Goal: Transaction & Acquisition: Purchase product/service

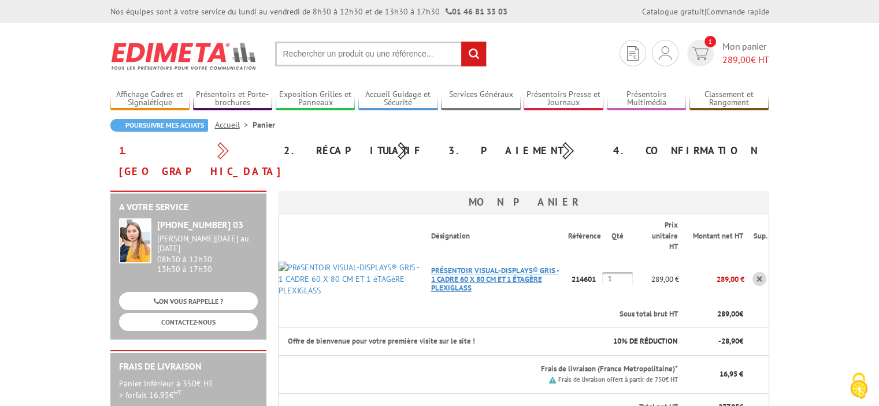
click at [501, 266] on link "PRéSENTOIR VISUAL-DISPLAYS® GRIS - 1 CADRE 60 X 80 CM ET 1 éTAGèRE PLEXIGLASS" at bounding box center [495, 279] width 128 height 27
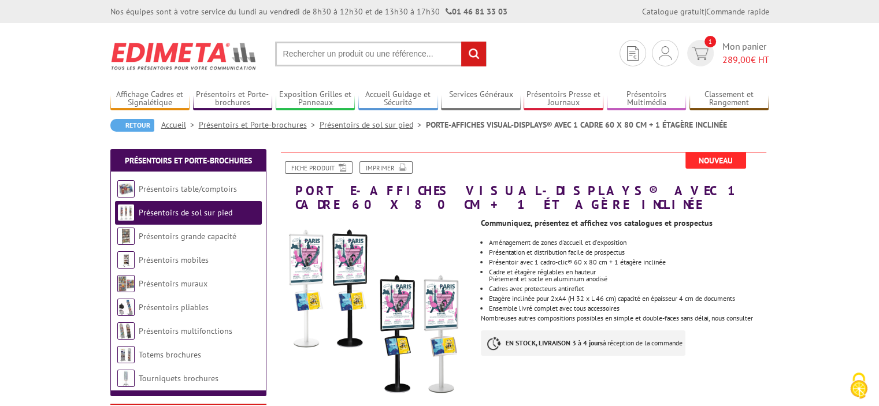
scroll to position [58, 0]
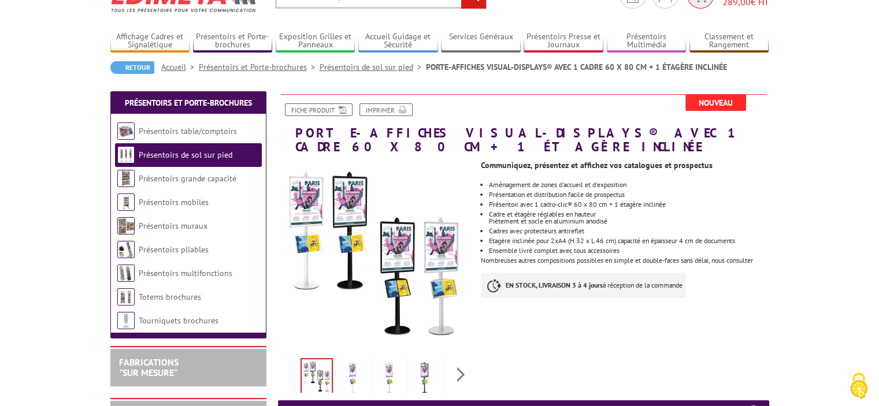
click at [745, 6] on span "289,00" at bounding box center [736, 2] width 28 height 12
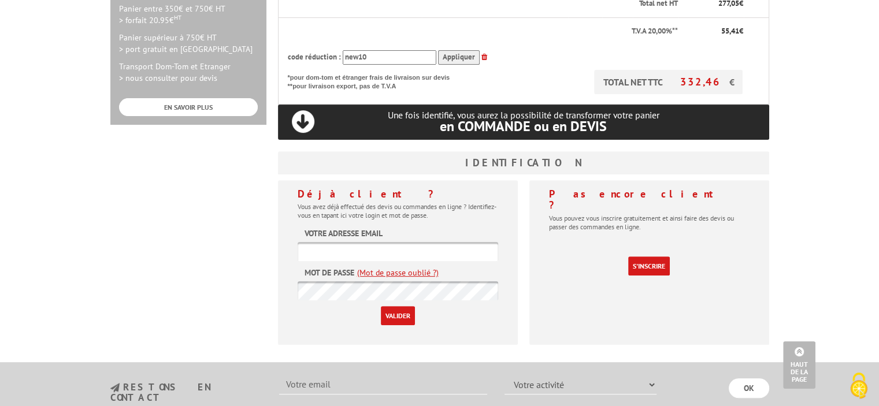
scroll to position [462, 0]
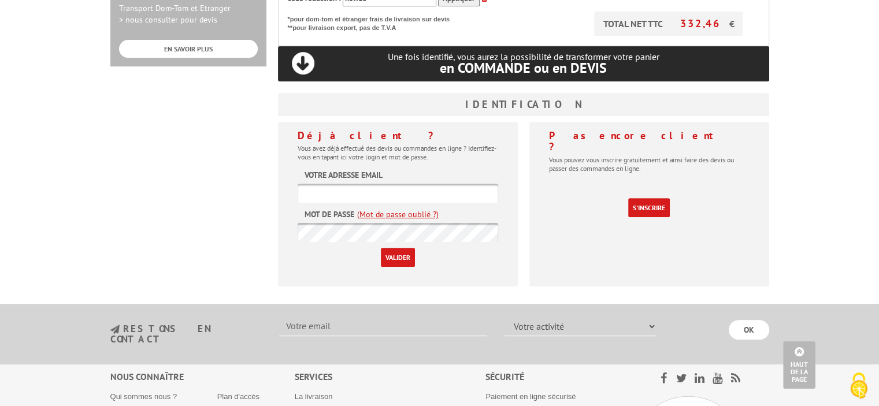
click at [460, 184] on input "text" at bounding box center [398, 193] width 201 height 19
type input "[EMAIL_ADDRESS][DOMAIN_NAME]"
click at [381, 248] on input "Valider" at bounding box center [398, 257] width 34 height 19
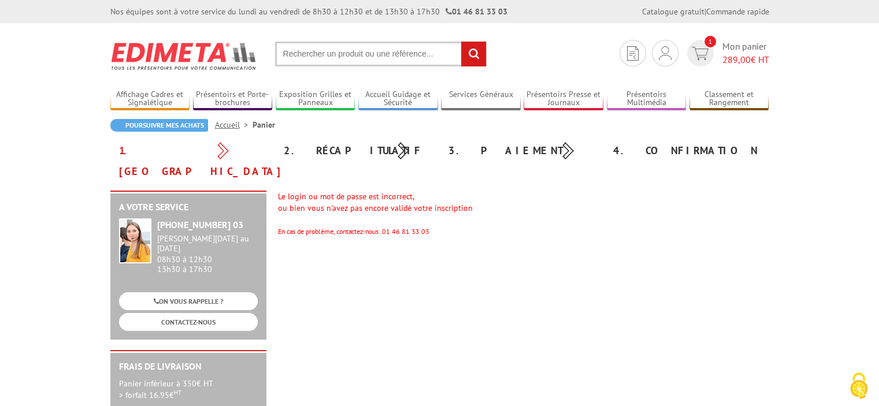
click at [331, 149] on div "2. Récapitulatif" at bounding box center [357, 150] width 165 height 21
click at [757, 54] on span "289,00 € HT" at bounding box center [745, 59] width 47 height 13
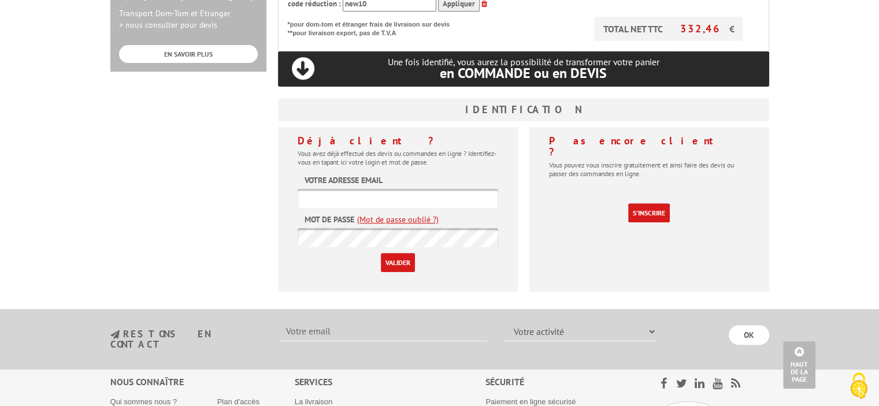
scroll to position [520, 0]
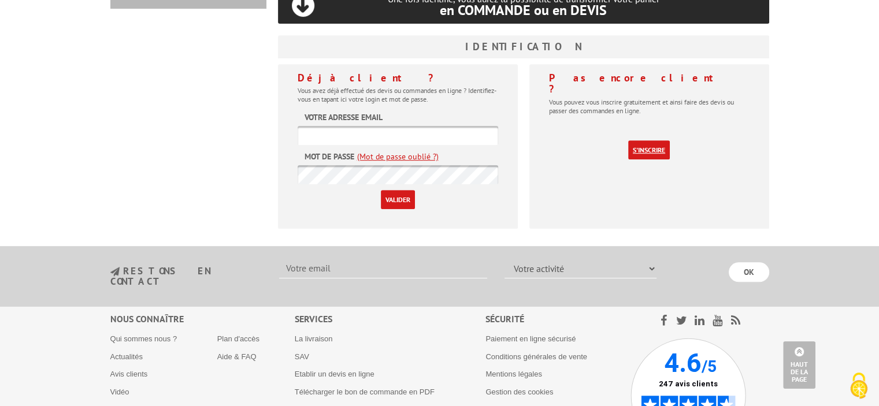
click at [645, 140] on link "S'inscrire" at bounding box center [649, 149] width 42 height 19
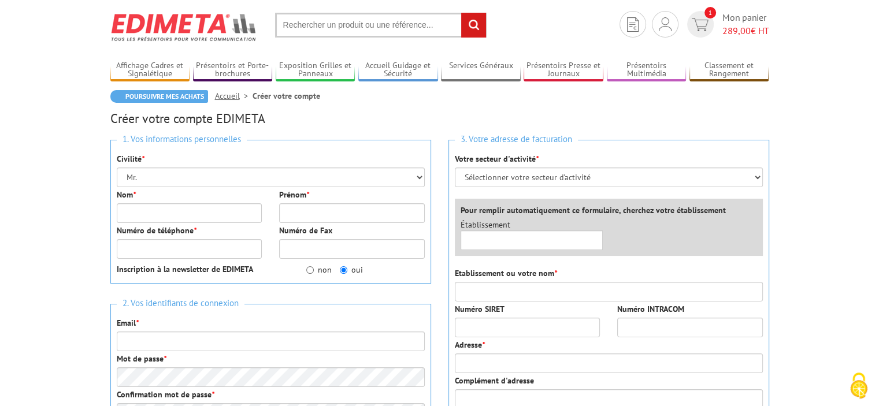
scroll to position [58, 0]
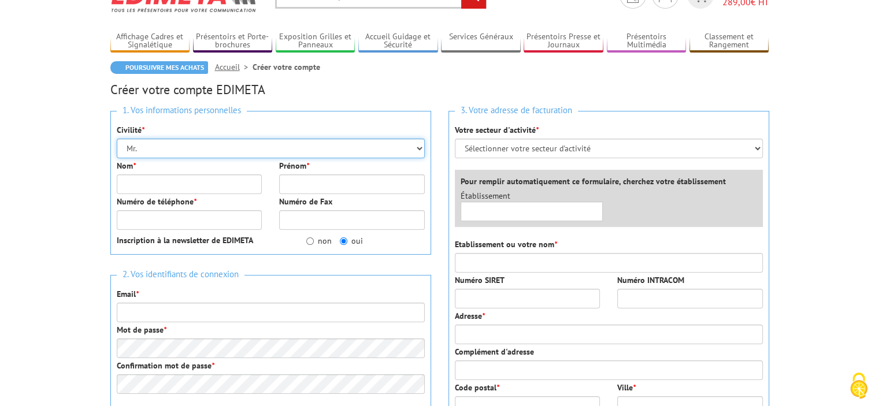
click at [301, 143] on select "Mr. Mme. Mlle." at bounding box center [271, 149] width 308 height 20
select select "Mme."
click at [117, 139] on select "Mr. Mme. Mlle." at bounding box center [271, 149] width 308 height 20
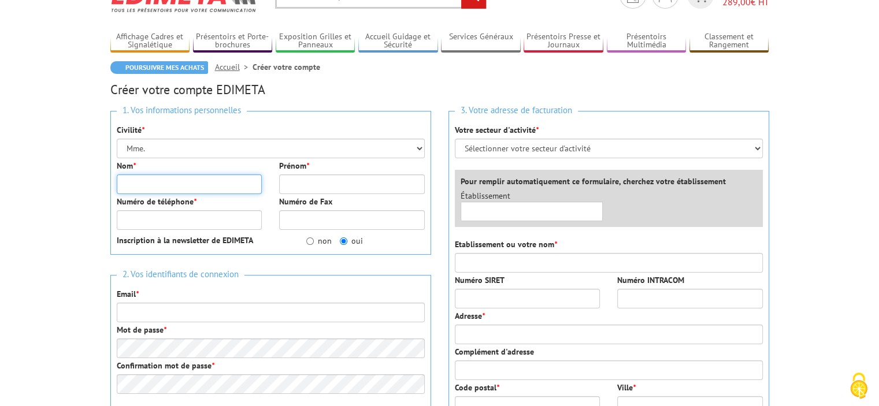
click at [215, 191] on input "Nom *" at bounding box center [190, 185] width 146 height 20
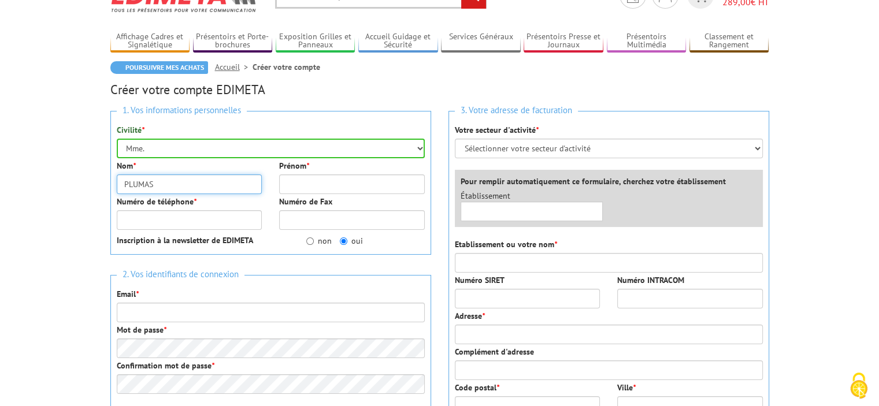
type input "PLUMAS"
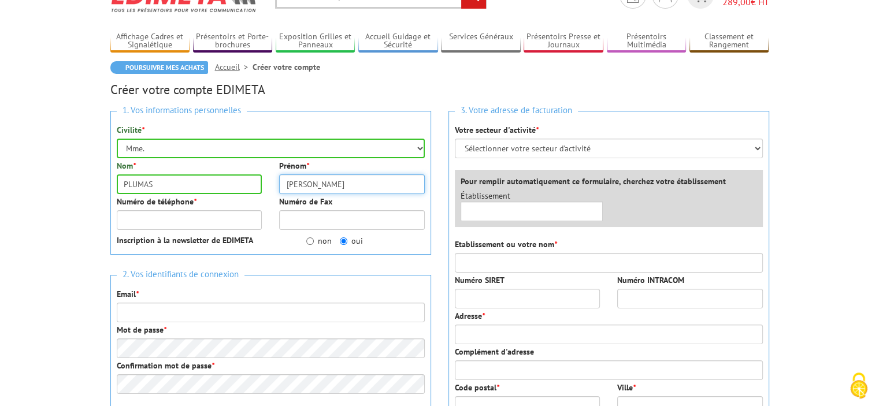
type input "Sabrina"
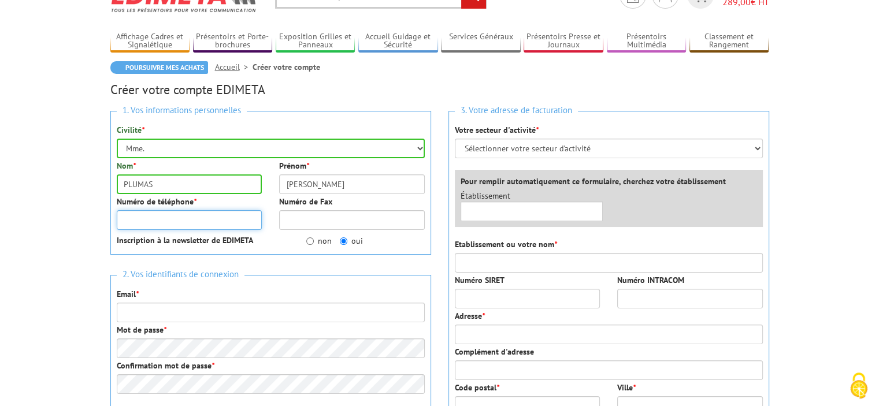
click at [198, 223] on input "Numéro de téléphone *" at bounding box center [190, 220] width 146 height 20
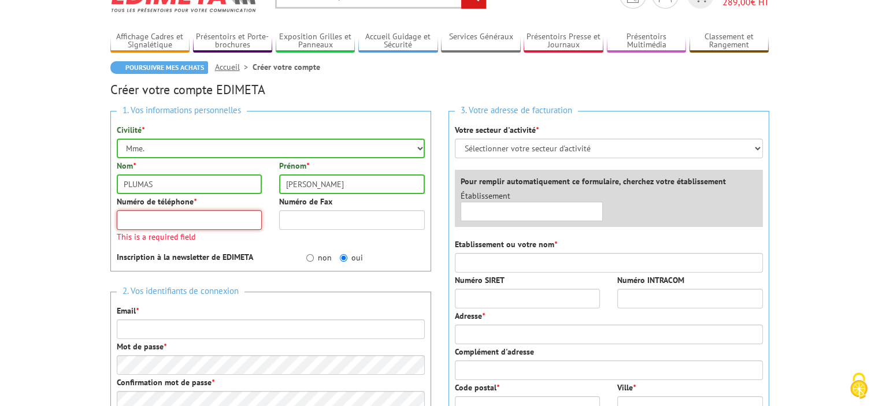
click at [210, 216] on input "Numéro de téléphone *" at bounding box center [190, 220] width 146 height 20
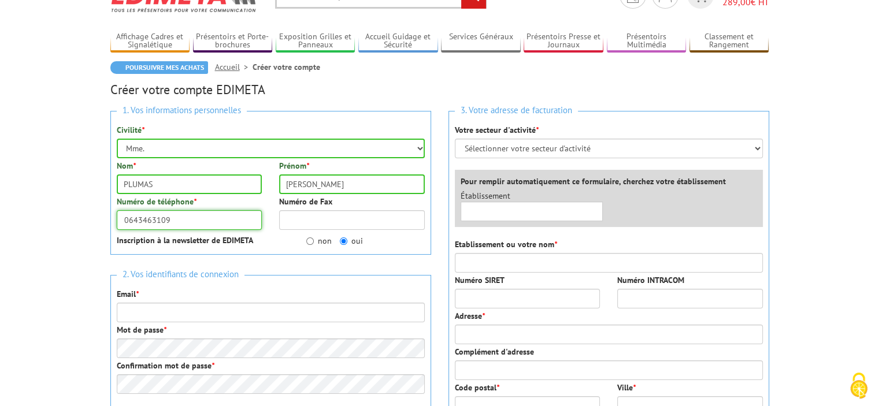
type input "0643463109"
click at [321, 245] on label "non" at bounding box center [318, 241] width 25 height 12
click at [314, 245] on input "non" at bounding box center [310, 242] width 8 height 8
radio input "true"
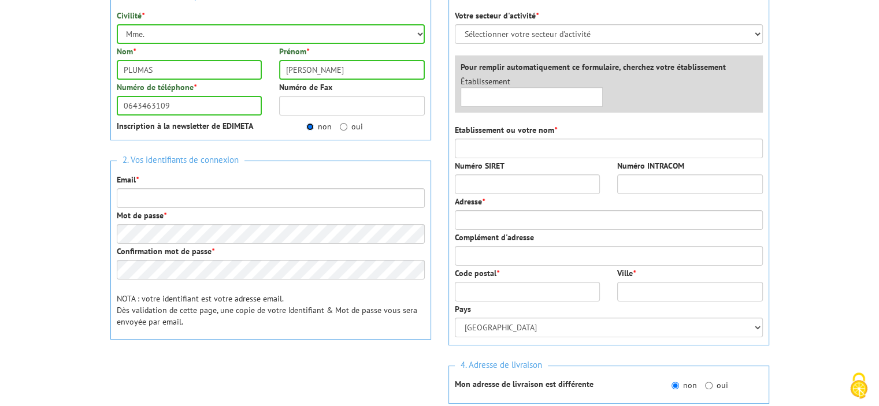
scroll to position [173, 0]
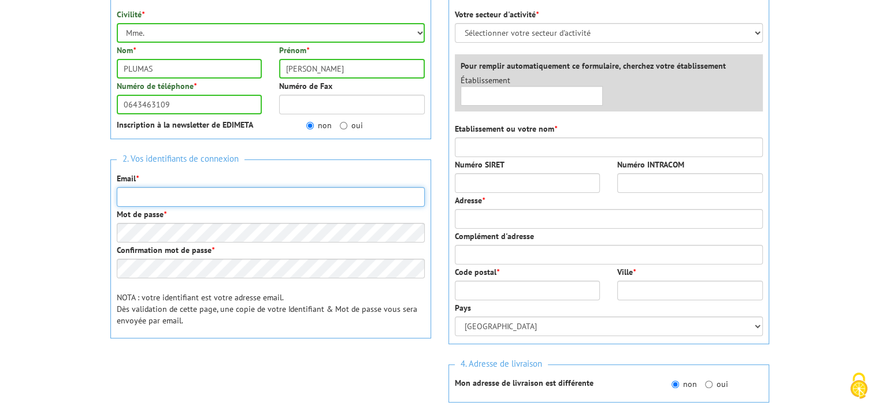
click at [251, 198] on input "Email *" at bounding box center [271, 197] width 308 height 20
type input "[EMAIL_ADDRESS][DOMAIN_NAME]"
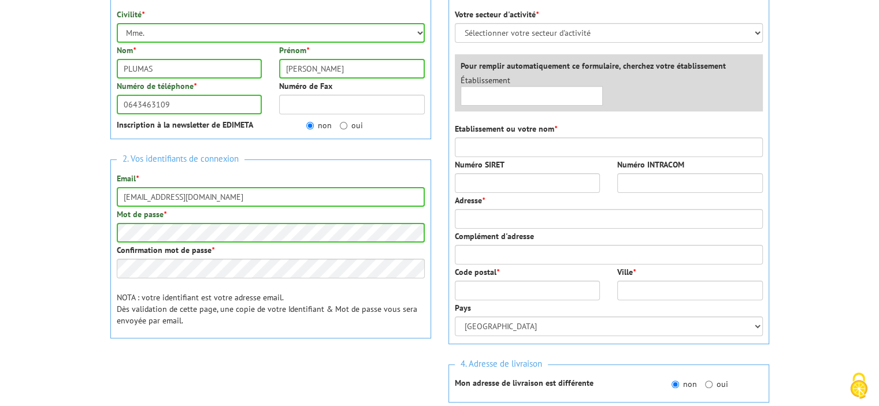
click at [224, 256] on div "Confirmation mot de passe *" at bounding box center [271, 261] width 308 height 34
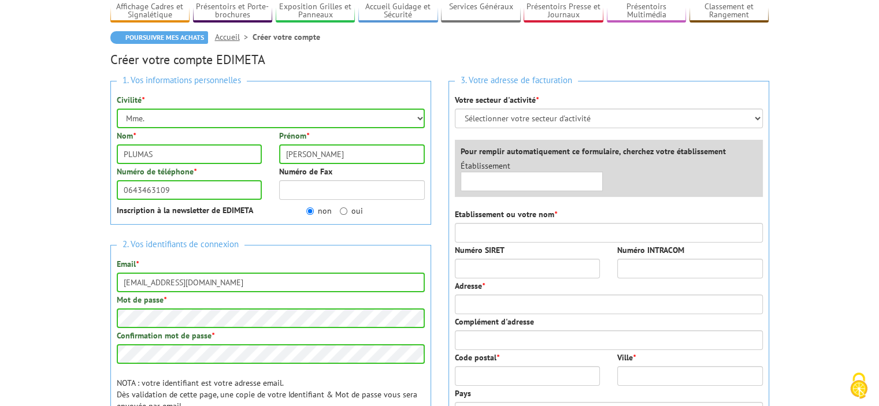
scroll to position [116, 0]
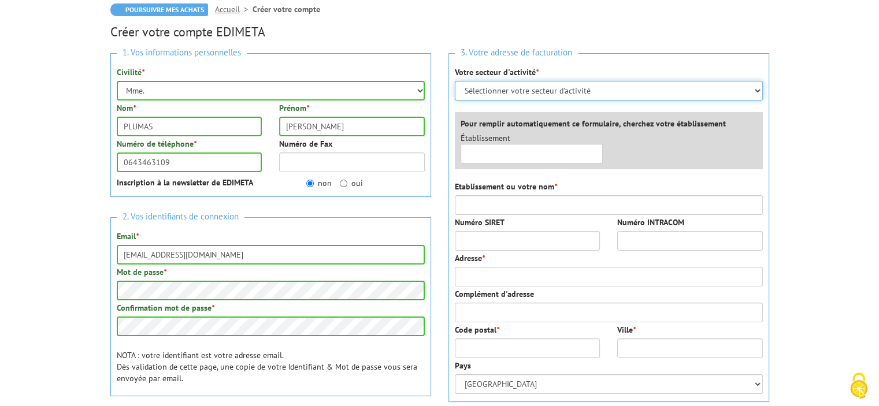
click at [522, 90] on select "Sélectionner votre secteur d'activité Administrations et collectivités Magasins…" at bounding box center [609, 91] width 308 height 20
select select "878"
click at [455, 81] on select "Sélectionner votre secteur d'activité Administrations et collectivités Magasins…" at bounding box center [609, 91] width 308 height 20
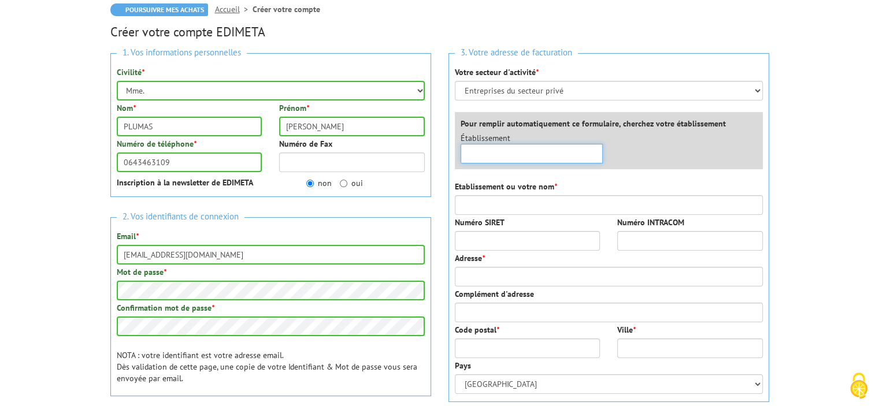
click at [558, 151] on input "text" at bounding box center [532, 154] width 143 height 20
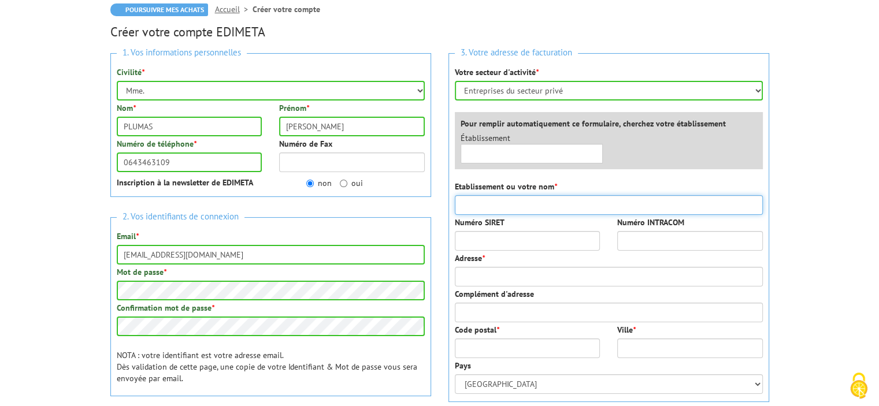
click at [536, 205] on input "Etablissement ou votre nom *" at bounding box center [609, 205] width 308 height 20
type input "Sanctuaire d'Alençon"
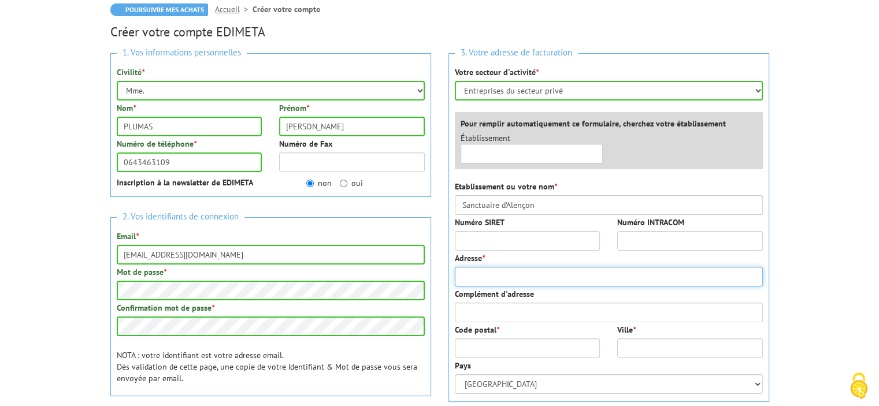
click at [525, 277] on input "Adresse *" at bounding box center [609, 277] width 308 height 20
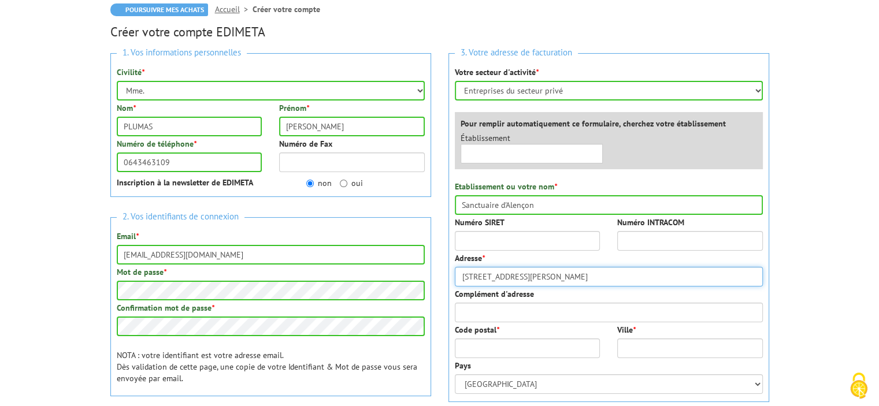
type input "50 rue Saint-Blaise"
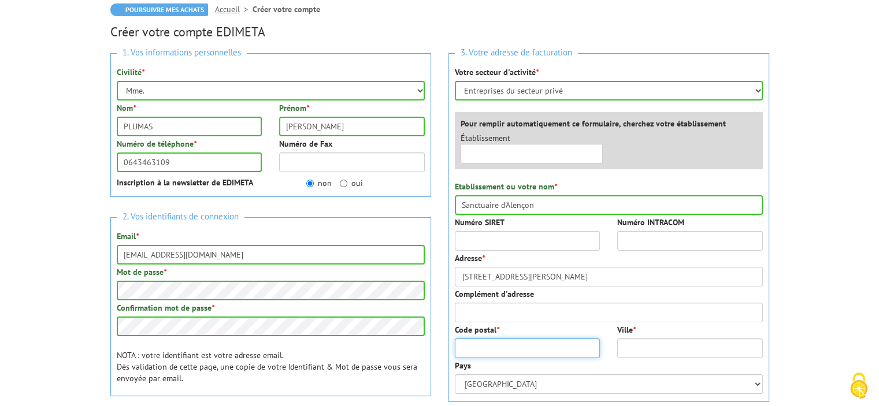
click at [525, 347] on input "Code postal *" at bounding box center [528, 349] width 146 height 20
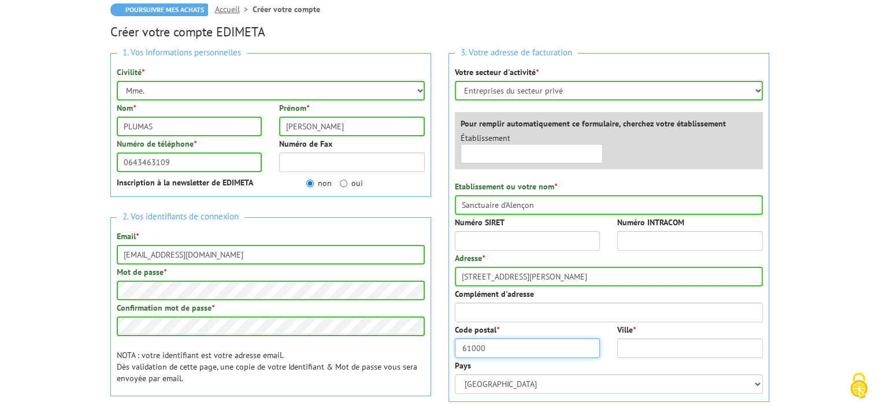
type input "61000"
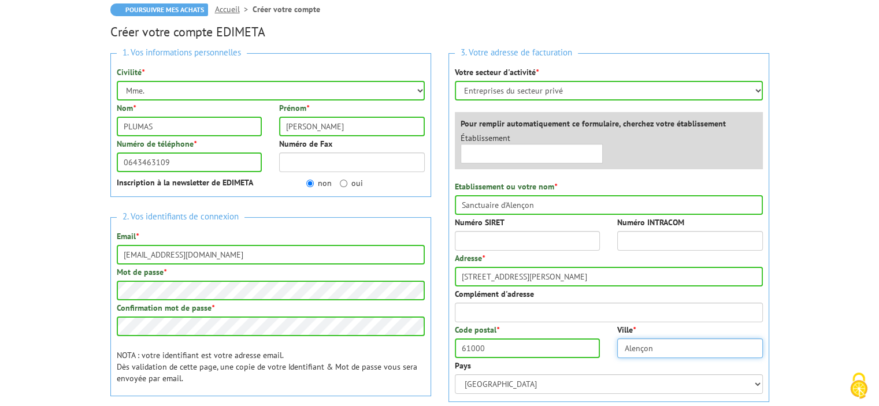
type input "Alençon"
click at [525, 347] on input "61000" at bounding box center [528, 349] width 146 height 20
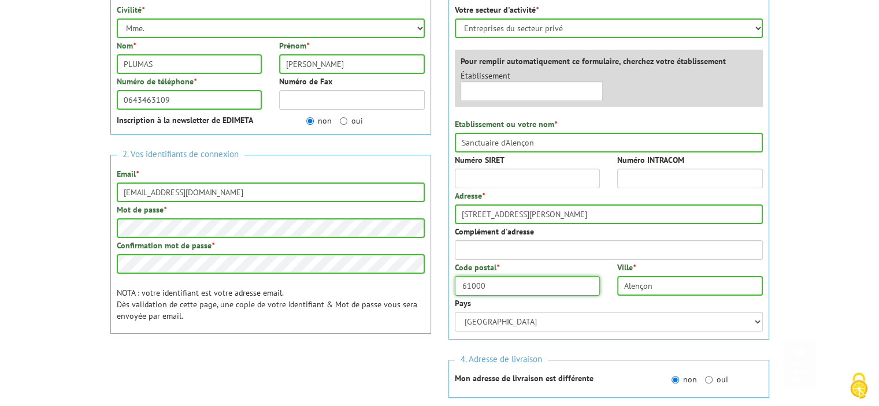
scroll to position [289, 0]
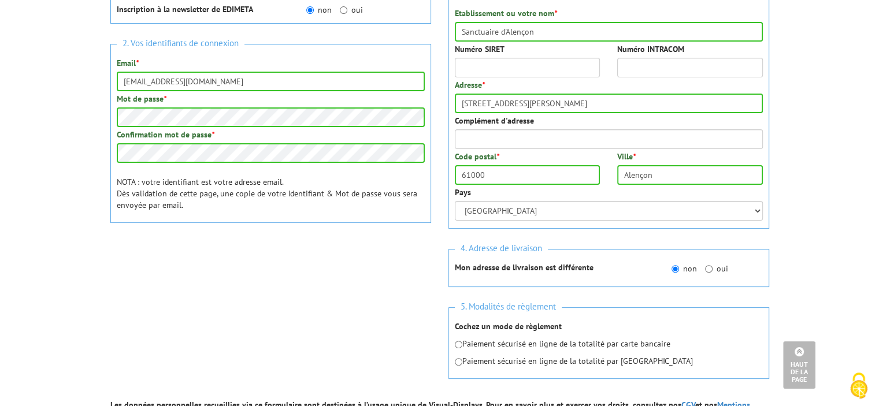
click at [518, 344] on p "Paiement sécurisé en ligne de la totalité par carte bancaire" at bounding box center [609, 344] width 308 height 12
click at [457, 344] on input "radio" at bounding box center [459, 345] width 8 height 8
radio input "true"
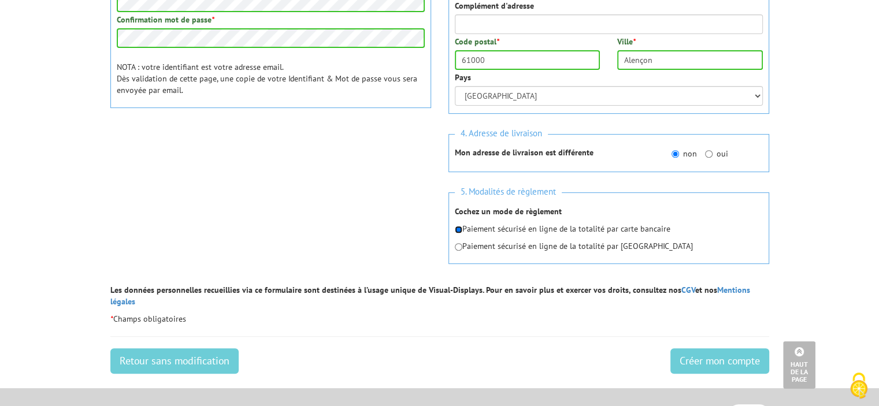
scroll to position [405, 0]
click at [736, 348] on input "Créer mon compte" at bounding box center [719, 360] width 99 height 25
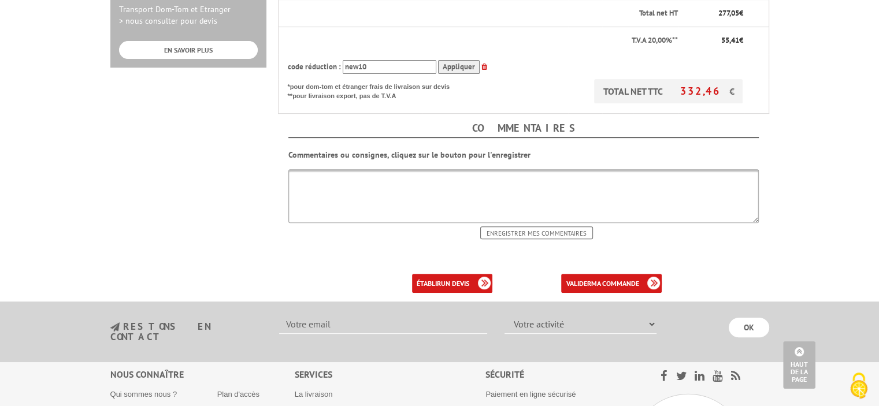
scroll to position [462, 0]
click at [611, 273] on link "valider ma commande" at bounding box center [611, 282] width 101 height 19
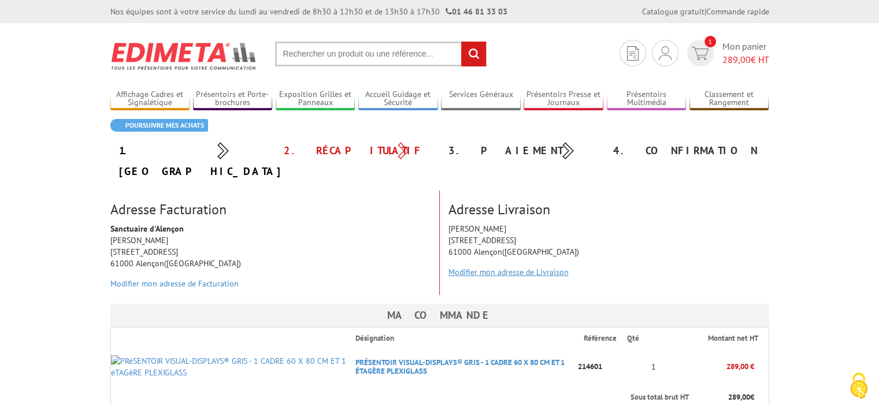
click at [528, 267] on link "Modifier mon adresse de Livraison" at bounding box center [508, 272] width 120 height 10
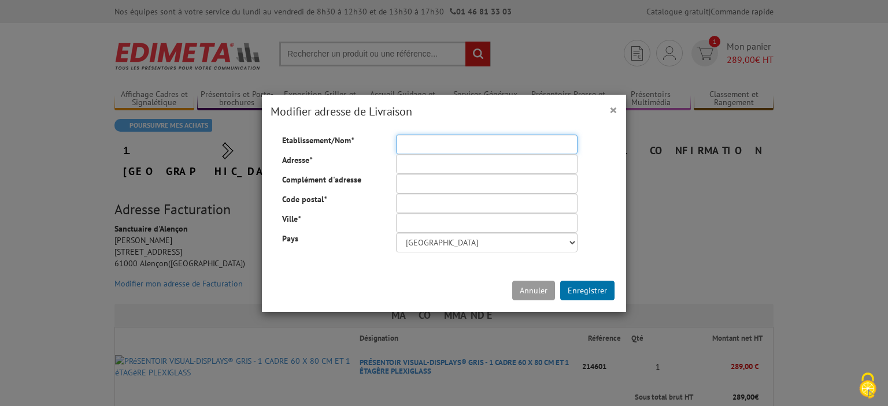
click at [445, 147] on input "Etablissement/Nom *" at bounding box center [486, 145] width 181 height 20
type input "Sanctuaire d'Alençon"
click at [431, 162] on input "Adresse *" at bounding box center [486, 164] width 181 height 20
type input "[STREET_ADDRESS][PERSON_NAME]"
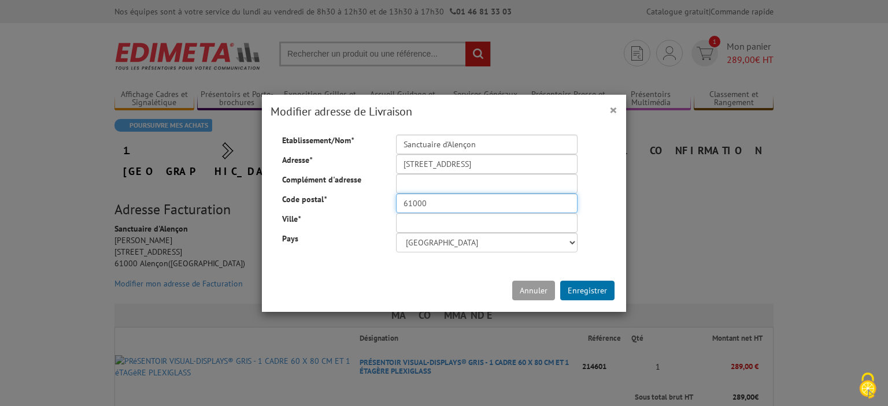
type input "61000"
type input "Alençon"
click at [603, 296] on button "Enregistrer" at bounding box center [587, 291] width 54 height 20
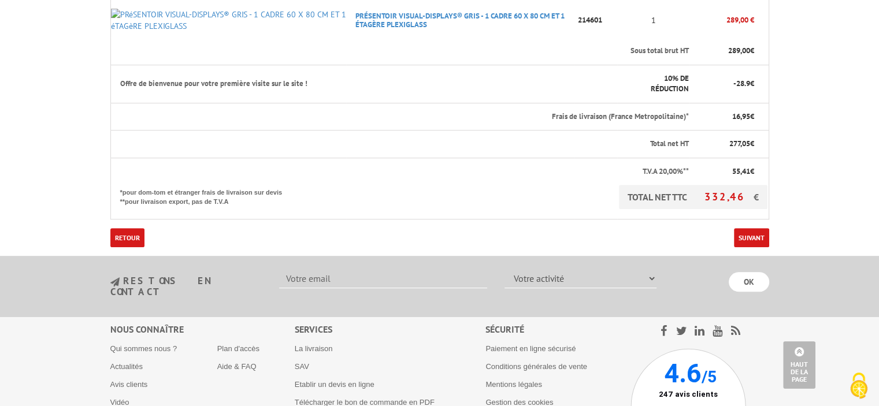
scroll to position [405, 0]
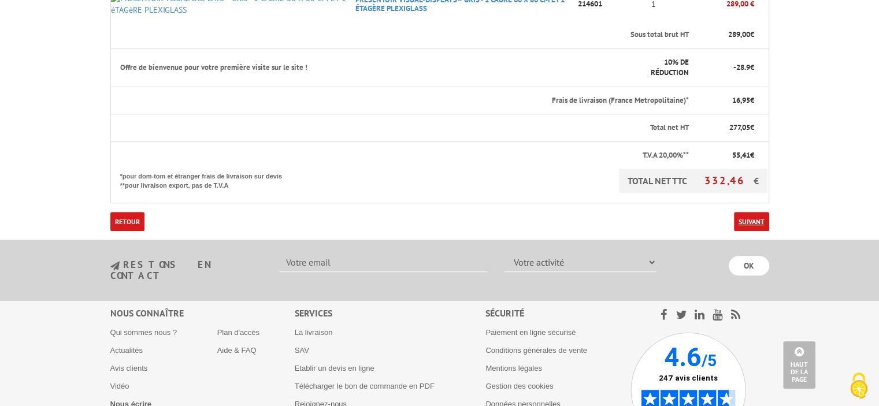
click at [747, 212] on link "Suivant" at bounding box center [751, 221] width 35 height 19
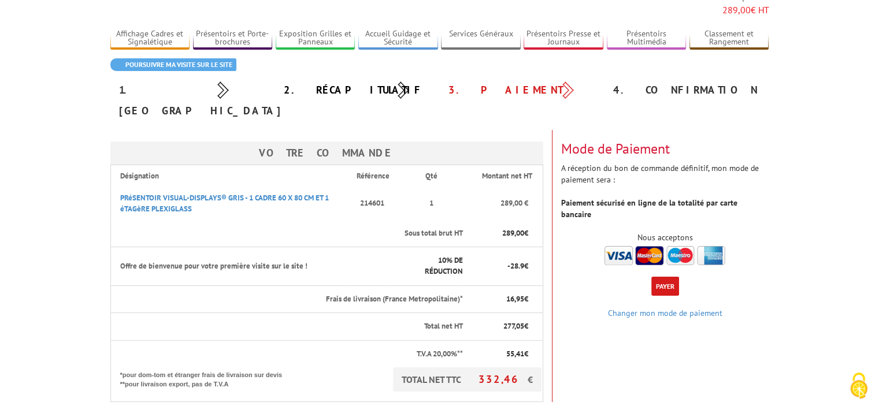
scroll to position [58, 0]
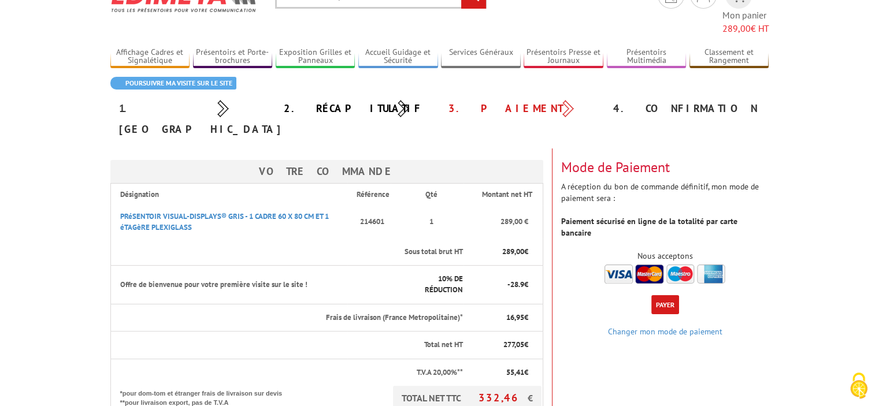
click at [667, 295] on button "Payer" at bounding box center [665, 304] width 28 height 19
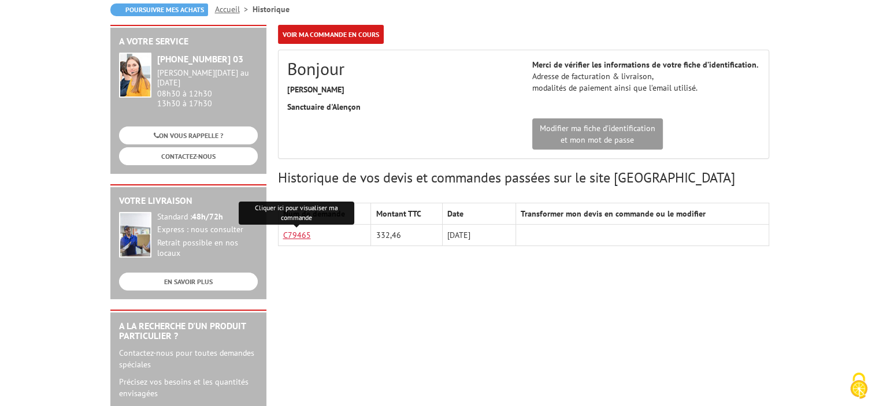
click at [298, 235] on link "C79465" at bounding box center [297, 235] width 28 height 10
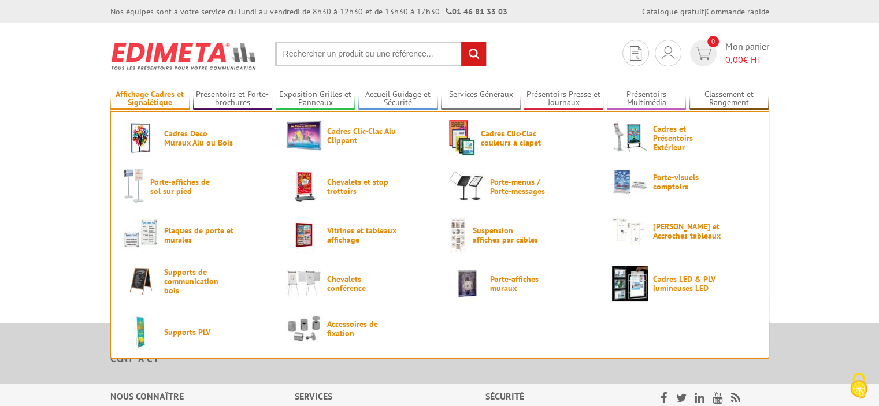
click at [138, 92] on link "Affichage Cadres et Signalétique" at bounding box center [150, 99] width 80 height 19
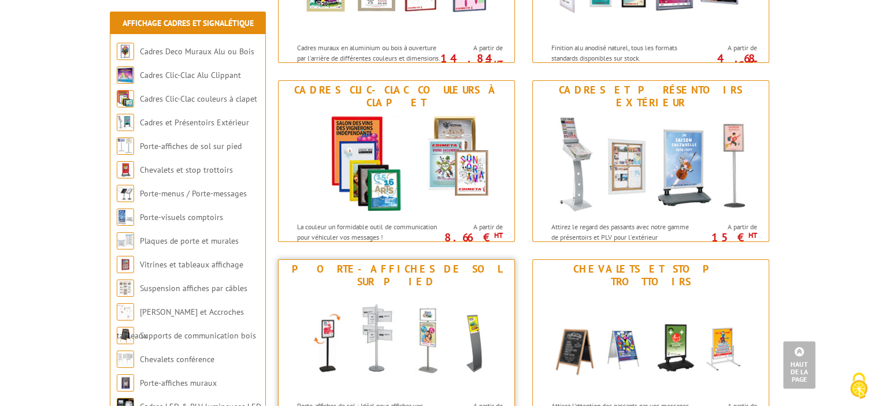
scroll to position [347, 0]
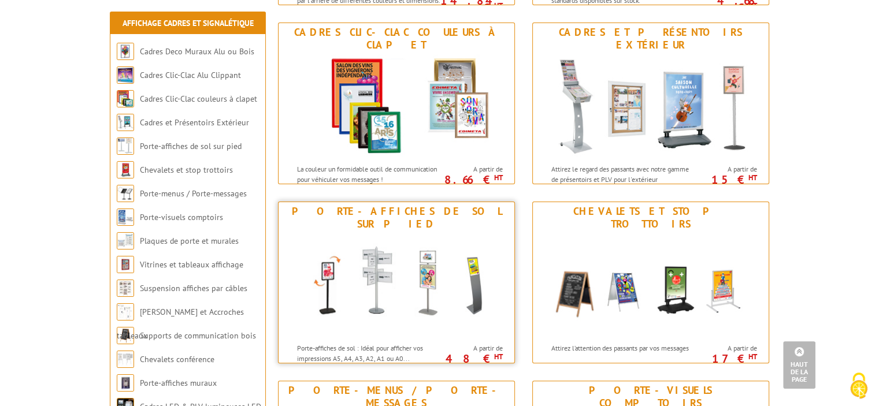
click at [429, 247] on img at bounding box center [397, 285] width 214 height 104
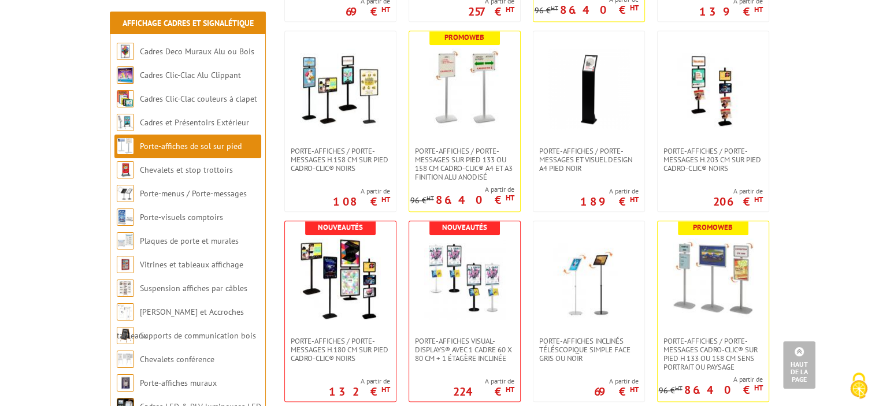
scroll to position [809, 0]
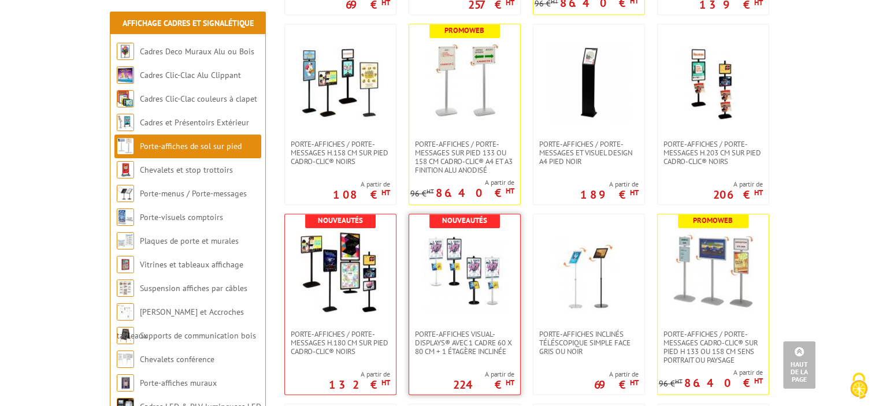
click at [486, 293] on img at bounding box center [464, 272] width 81 height 81
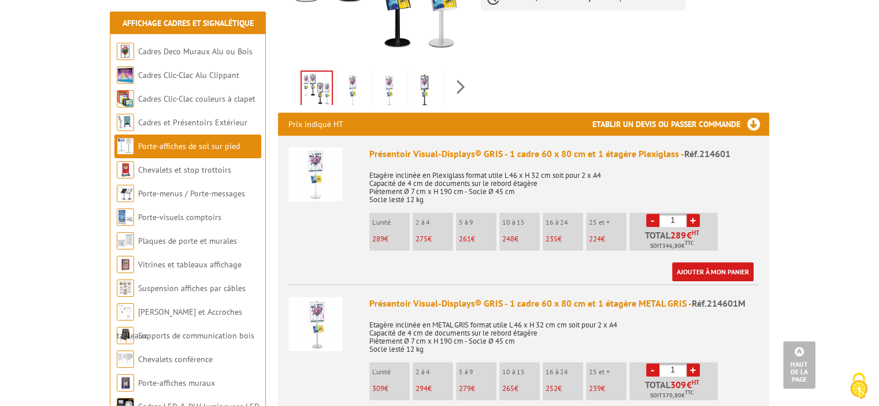
scroll to position [347, 0]
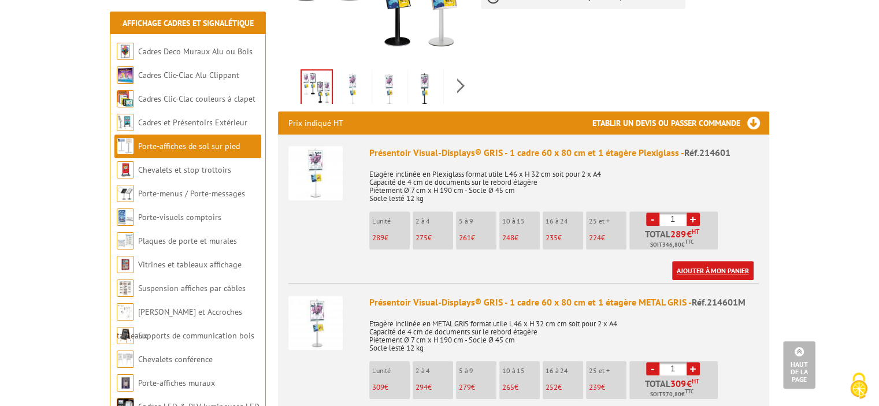
click at [729, 261] on link "Ajouter à mon panier" at bounding box center [712, 270] width 81 height 19
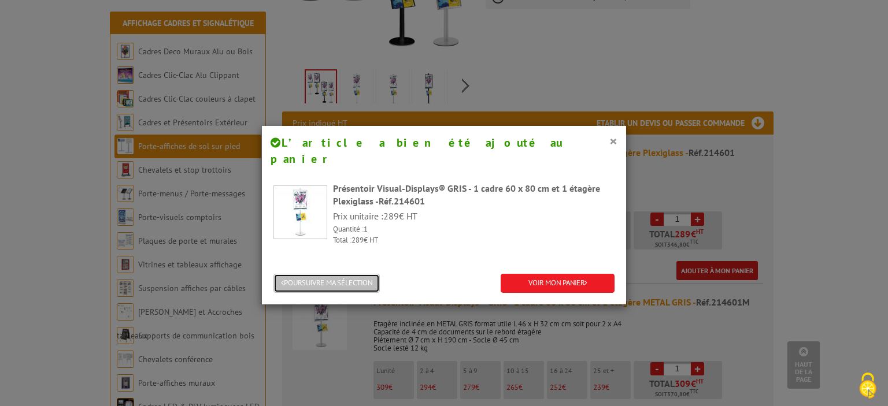
click at [354, 274] on button "POURSUIVRE MA SÉLECTION" at bounding box center [326, 283] width 106 height 19
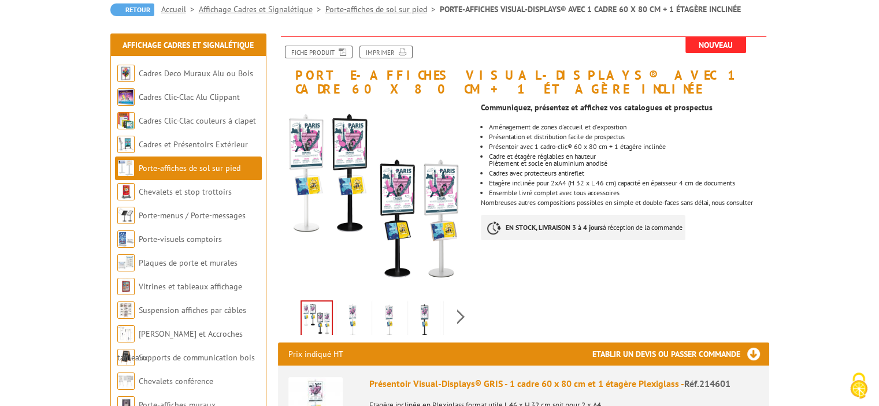
scroll to position [0, 0]
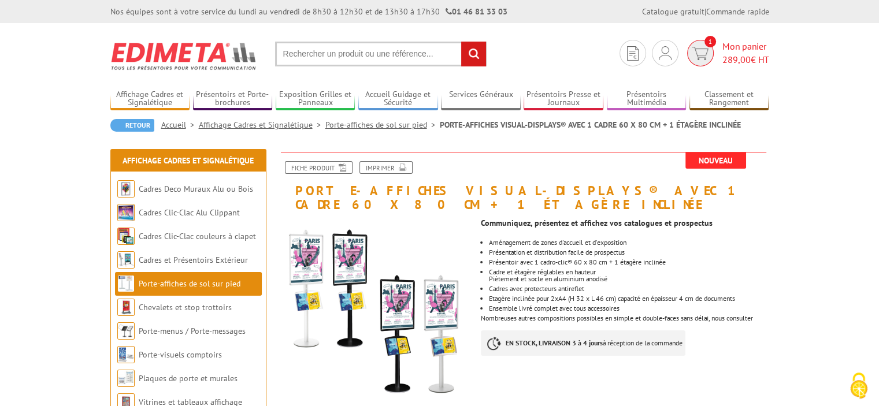
click at [724, 53] on span "Mon panier 289,00 € HT" at bounding box center [745, 53] width 47 height 27
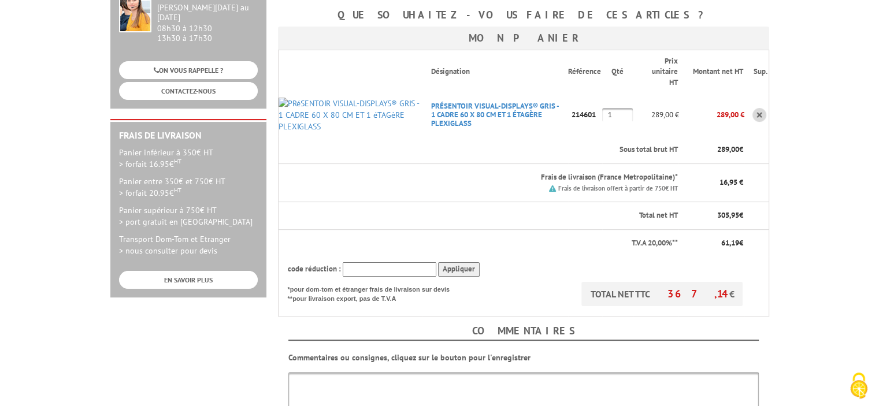
scroll to position [289, 0]
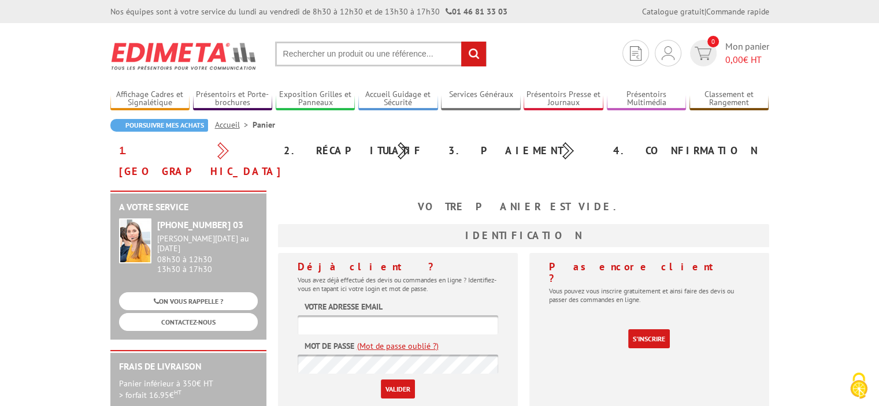
click at [194, 56] on img at bounding box center [183, 56] width 147 height 43
